Goal: Transaction & Acquisition: Purchase product/service

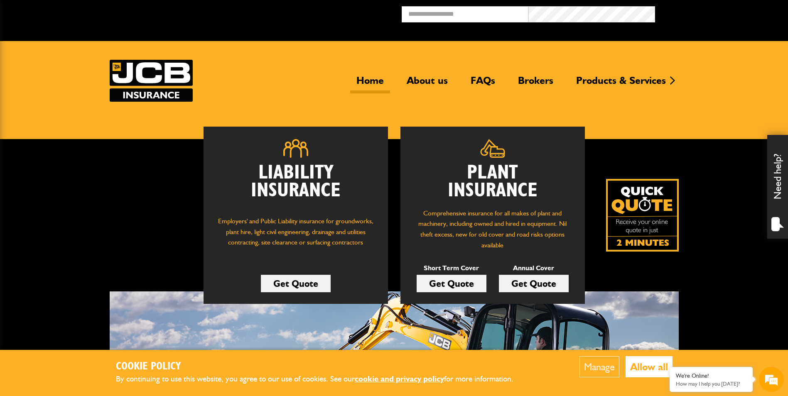
click at [463, 278] on link "Get Quote" at bounding box center [451, 283] width 70 height 17
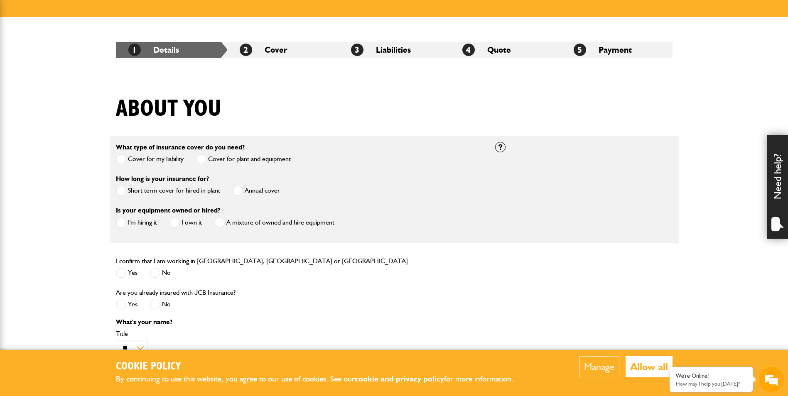
scroll to position [125, 0]
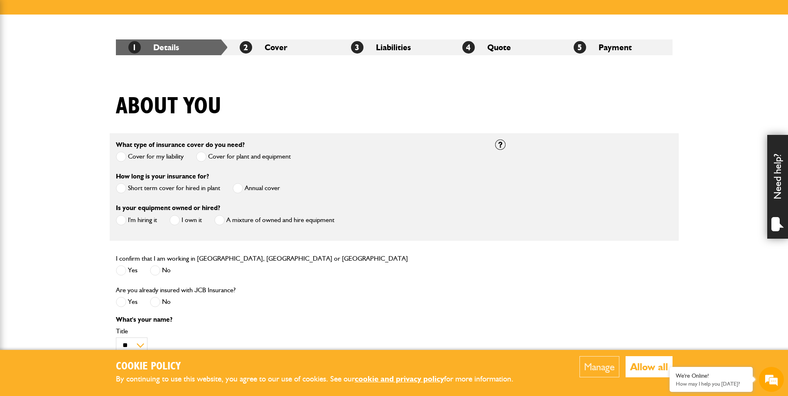
click at [120, 188] on span at bounding box center [121, 188] width 10 height 10
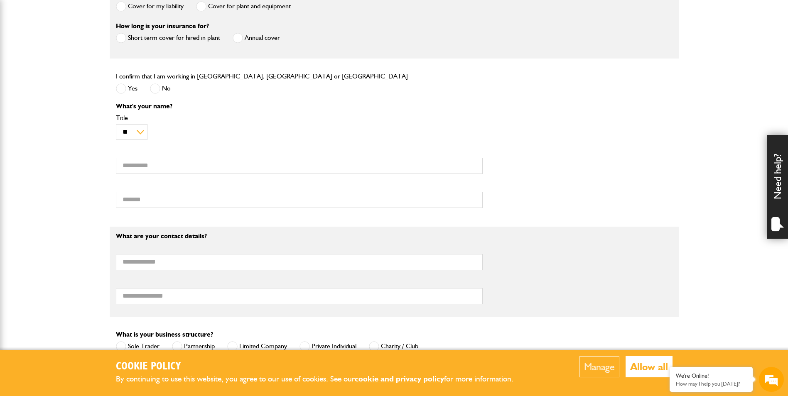
scroll to position [291, 0]
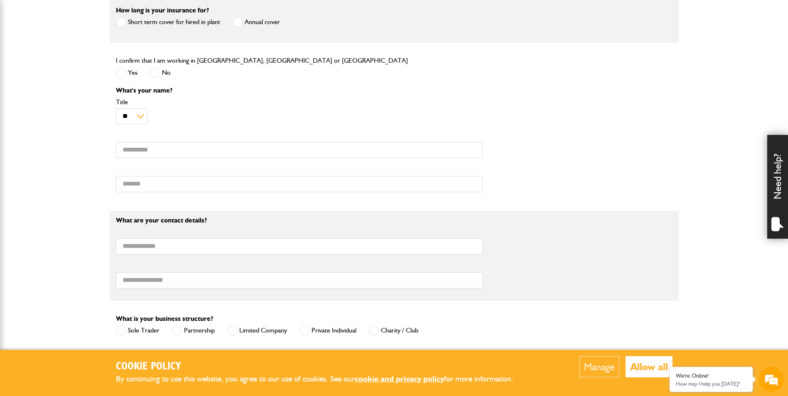
click at [117, 73] on span at bounding box center [121, 73] width 10 height 10
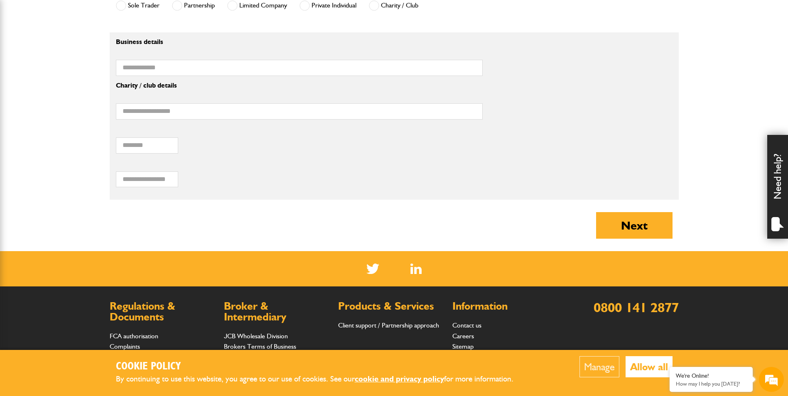
scroll to position [542, 0]
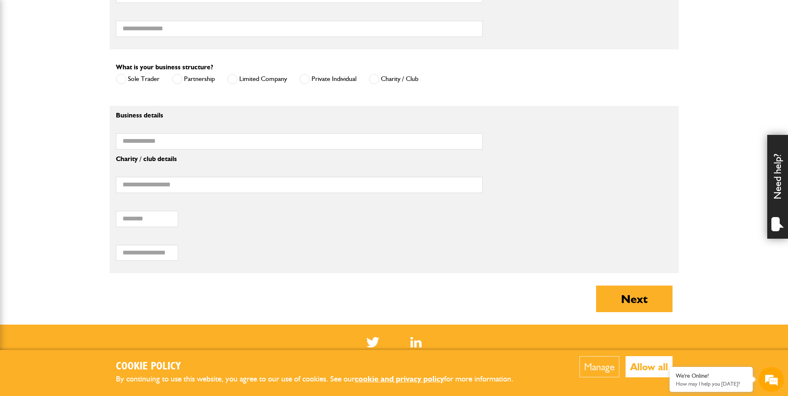
click at [125, 79] on span at bounding box center [121, 79] width 10 height 10
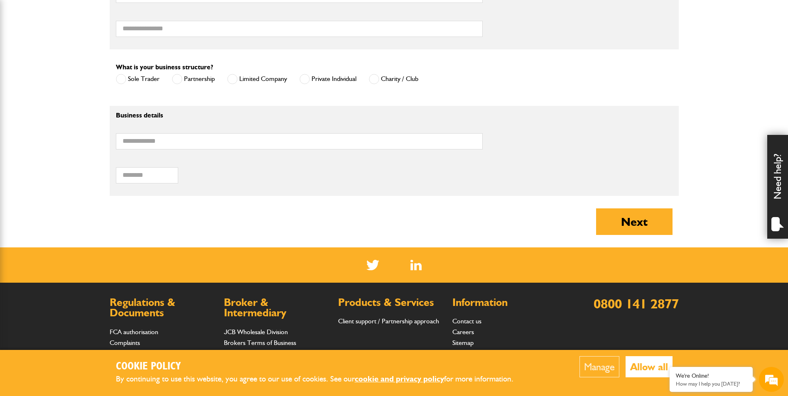
click at [232, 79] on span at bounding box center [232, 79] width 10 height 10
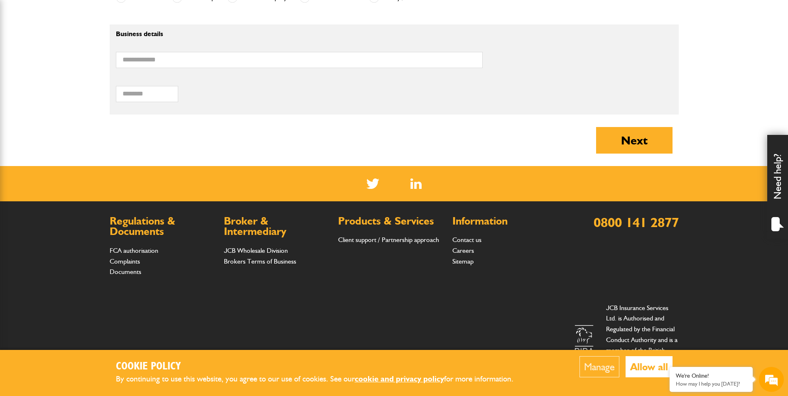
scroll to position [625, 0]
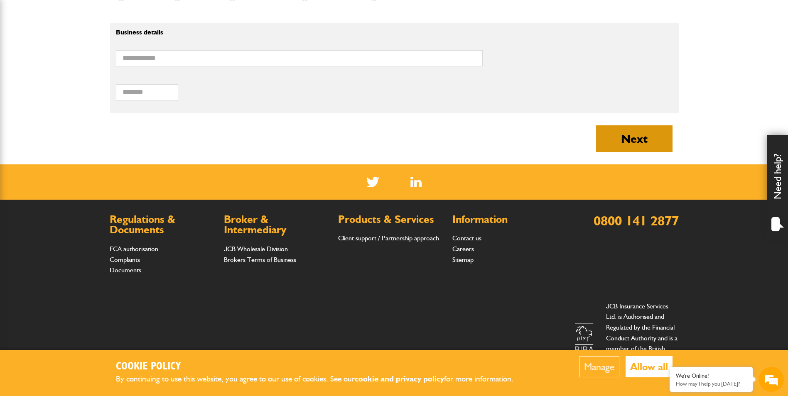
click at [643, 131] on button "Next" at bounding box center [634, 138] width 76 height 27
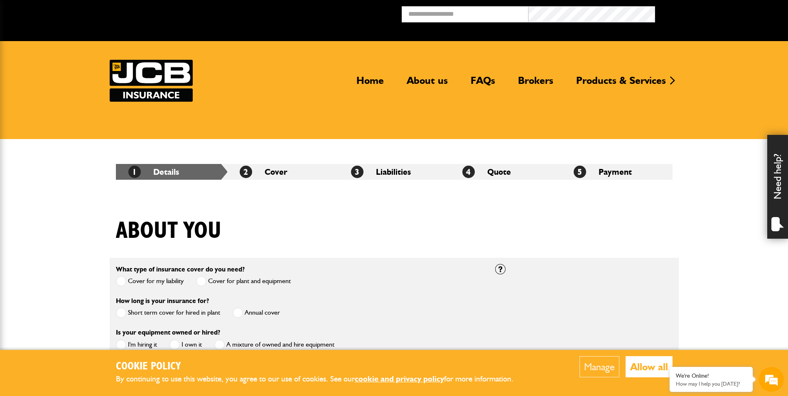
scroll to position [689, 0]
